Goal: Task Accomplishment & Management: Use online tool/utility

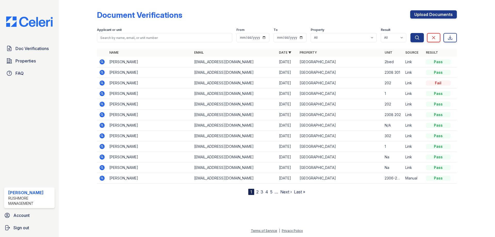
click at [101, 72] on icon at bounding box center [102, 72] width 6 height 6
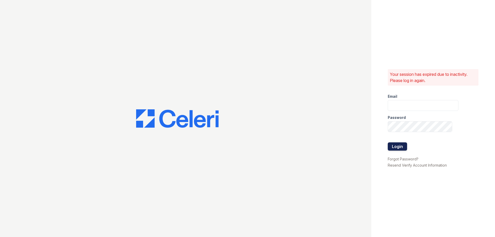
type input "[EMAIL_ADDRESS][DOMAIN_NAME]"
click at [398, 149] on button "Login" at bounding box center [396, 146] width 19 height 8
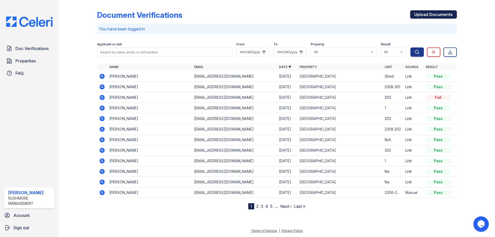
click at [434, 12] on link "Upload Documents" at bounding box center [433, 14] width 47 height 8
